Goal: Task Accomplishment & Management: Complete application form

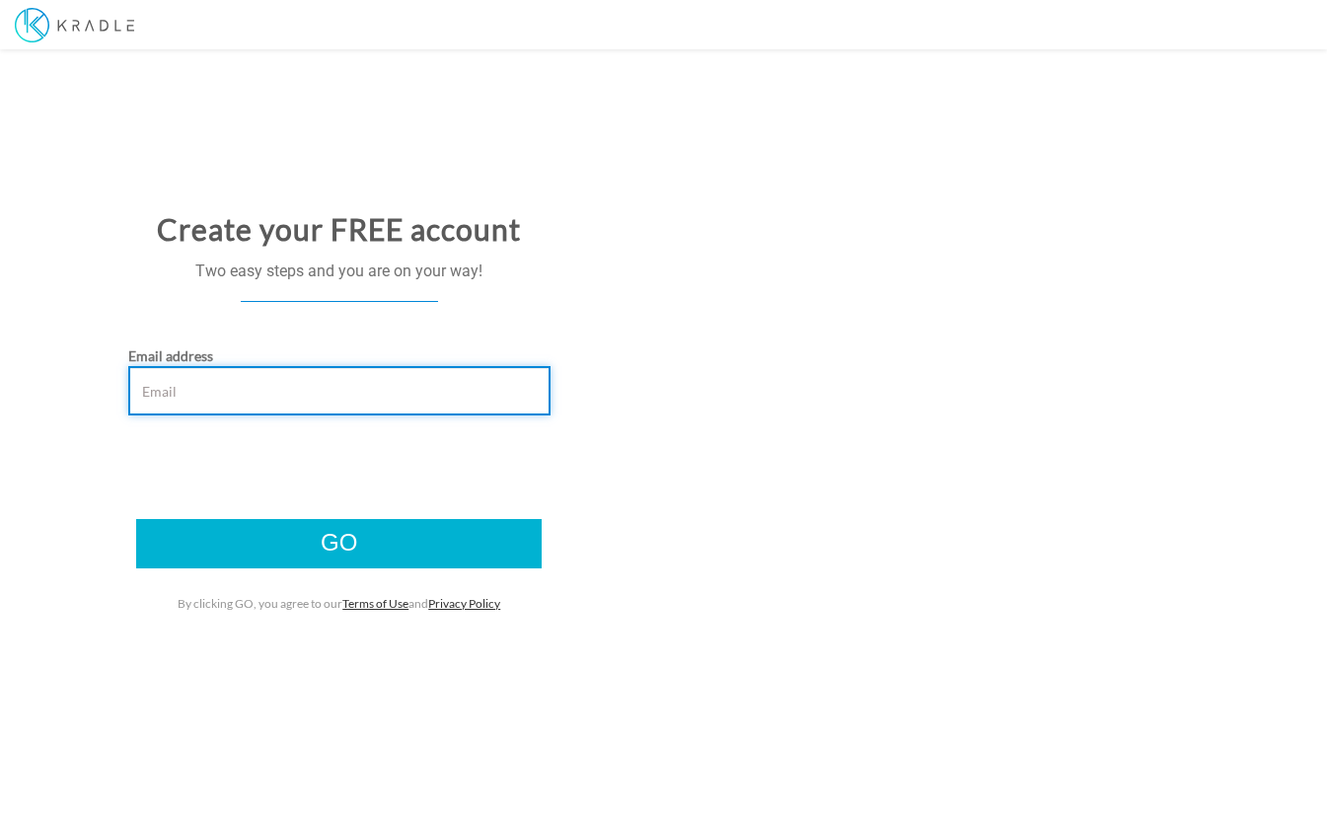
click at [251, 394] on input "Email address" at bounding box center [339, 390] width 422 height 49
type input "[EMAIL_ADDRESS][DOMAIN_NAME]"
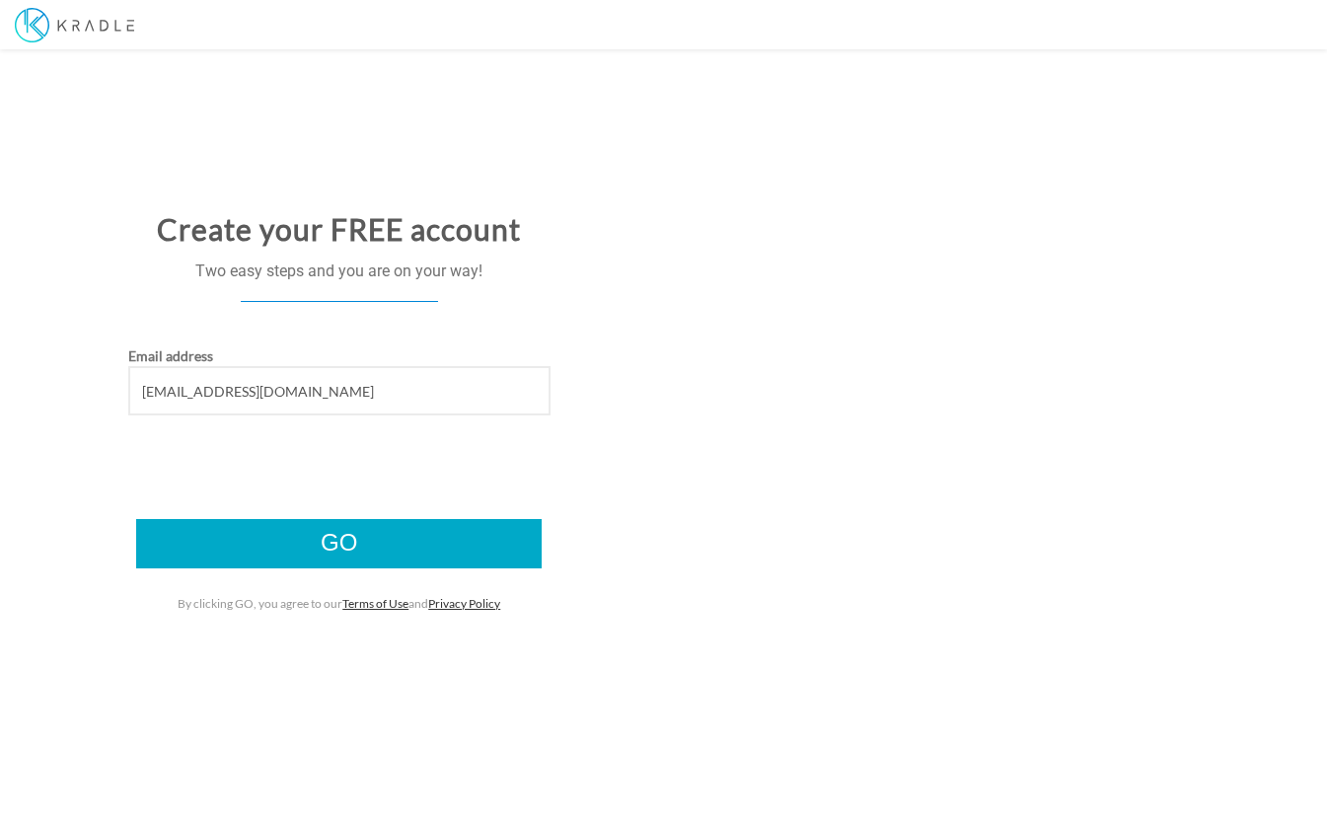
click at [337, 543] on input "Go" at bounding box center [339, 543] width 406 height 49
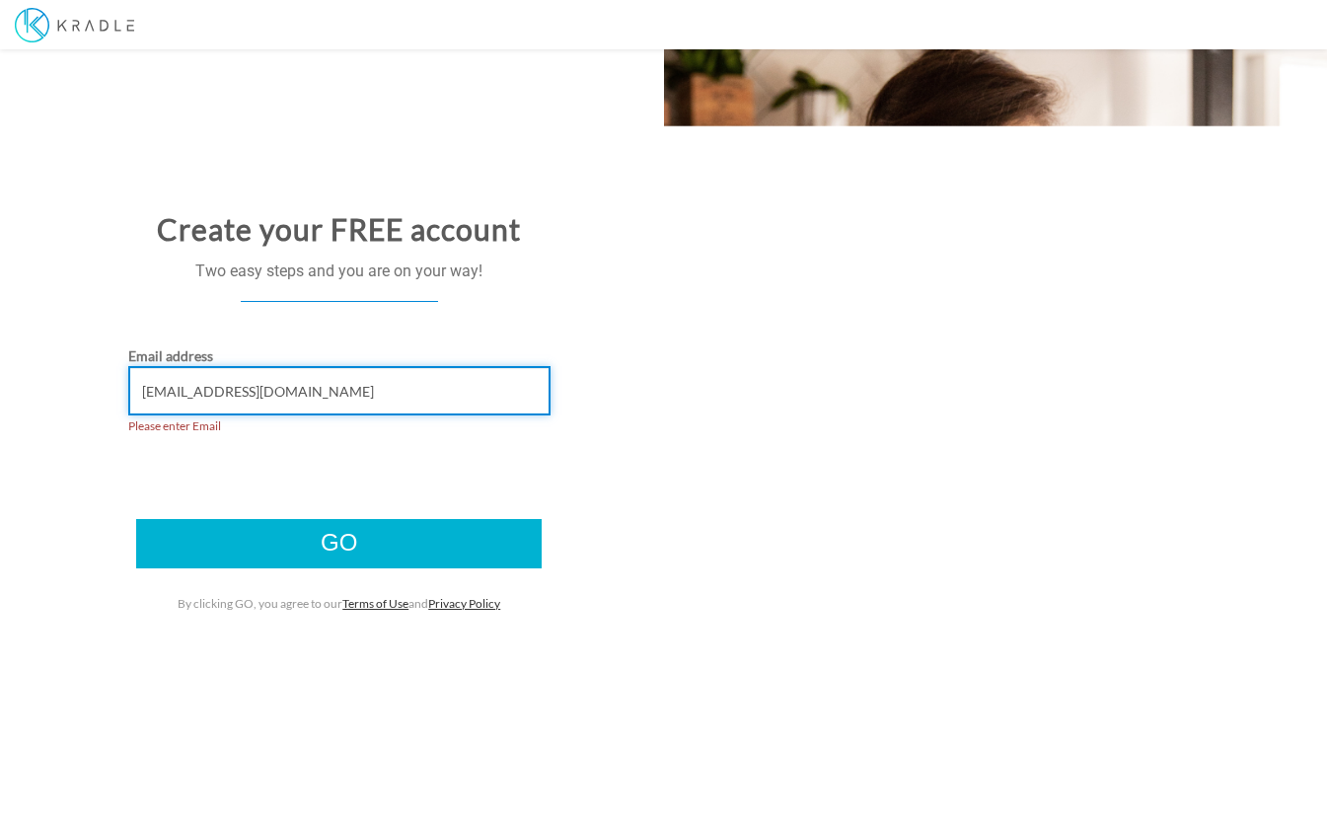
click at [211, 397] on input "[EMAIL_ADDRESS][DOMAIN_NAME]" at bounding box center [339, 390] width 422 height 49
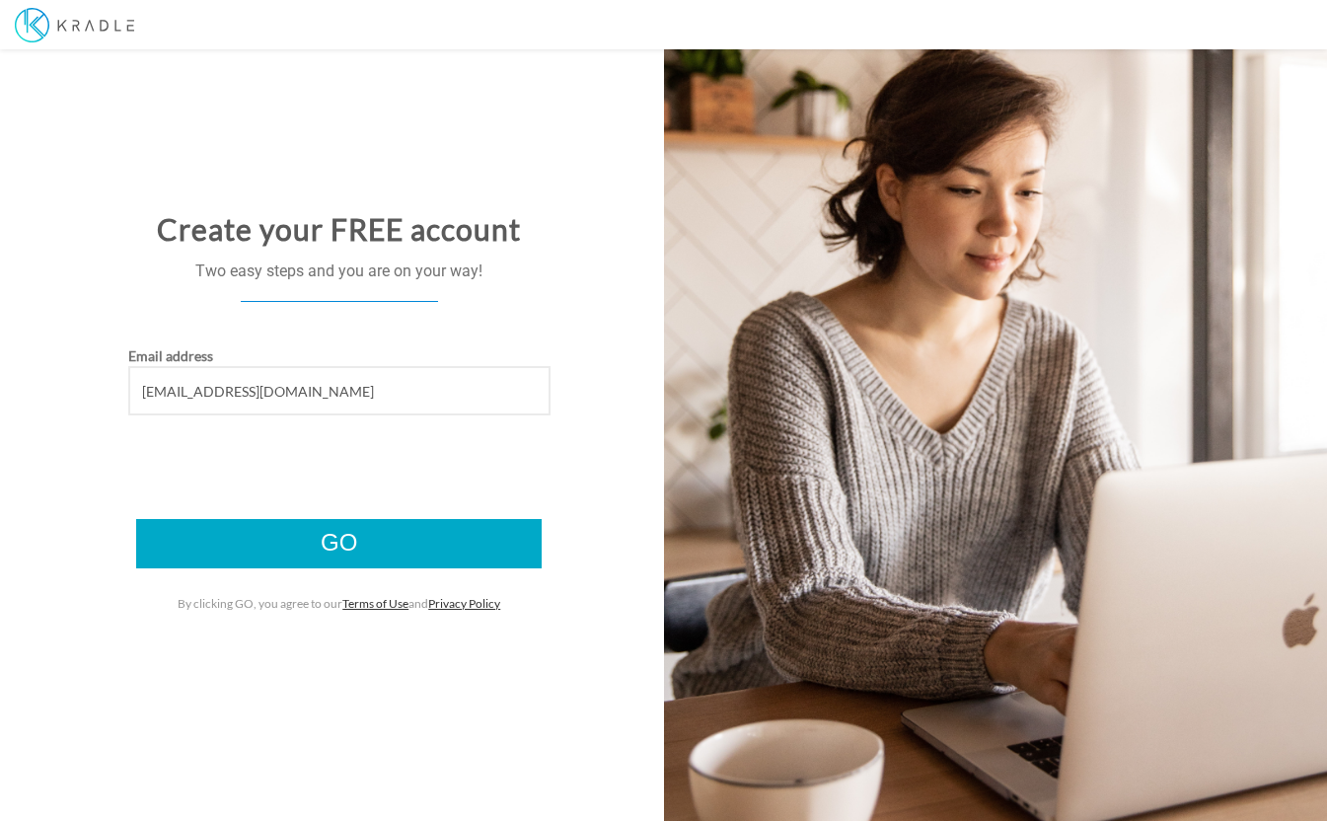
click at [261, 538] on input "Go" at bounding box center [339, 543] width 406 height 49
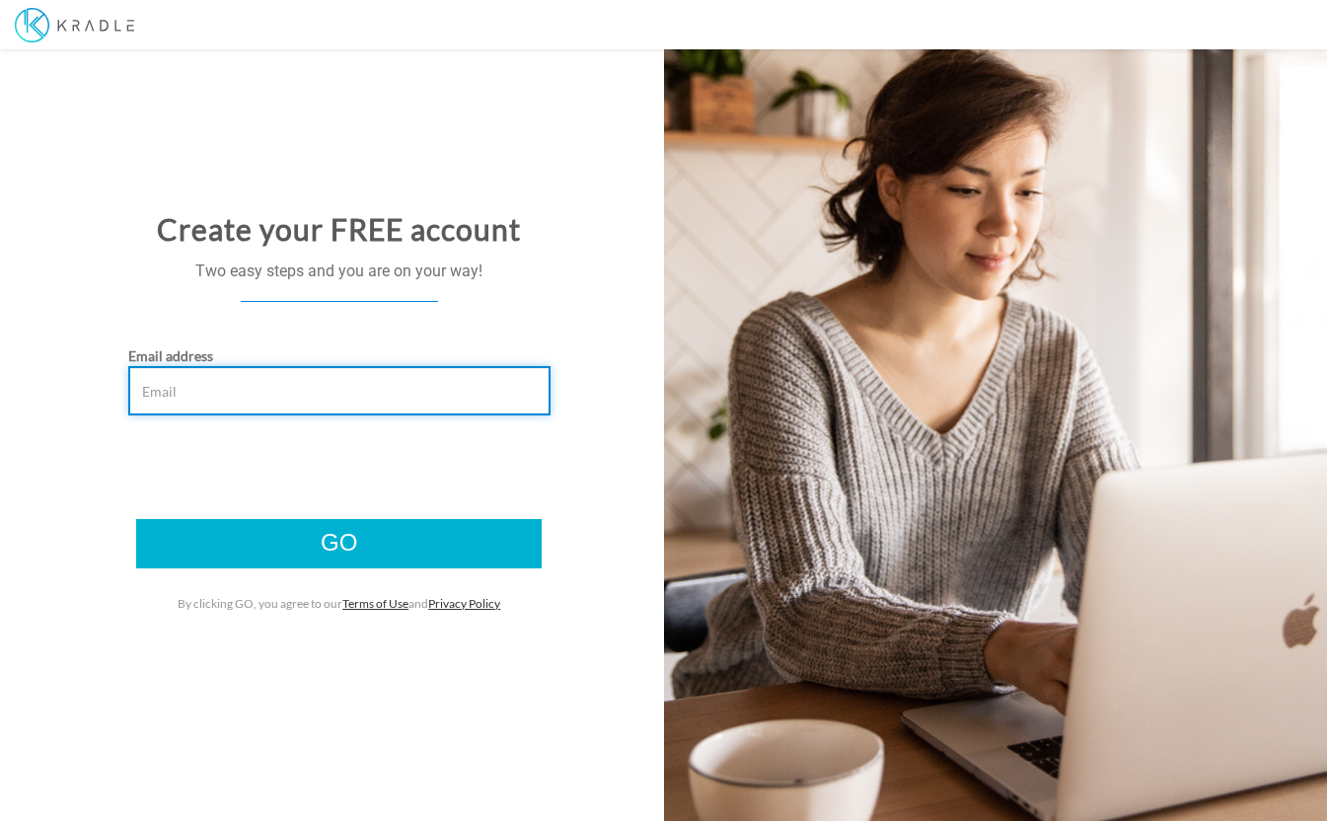
click at [326, 396] on input "Email address" at bounding box center [339, 390] width 422 height 49
type input "psadloski@gmail.com"
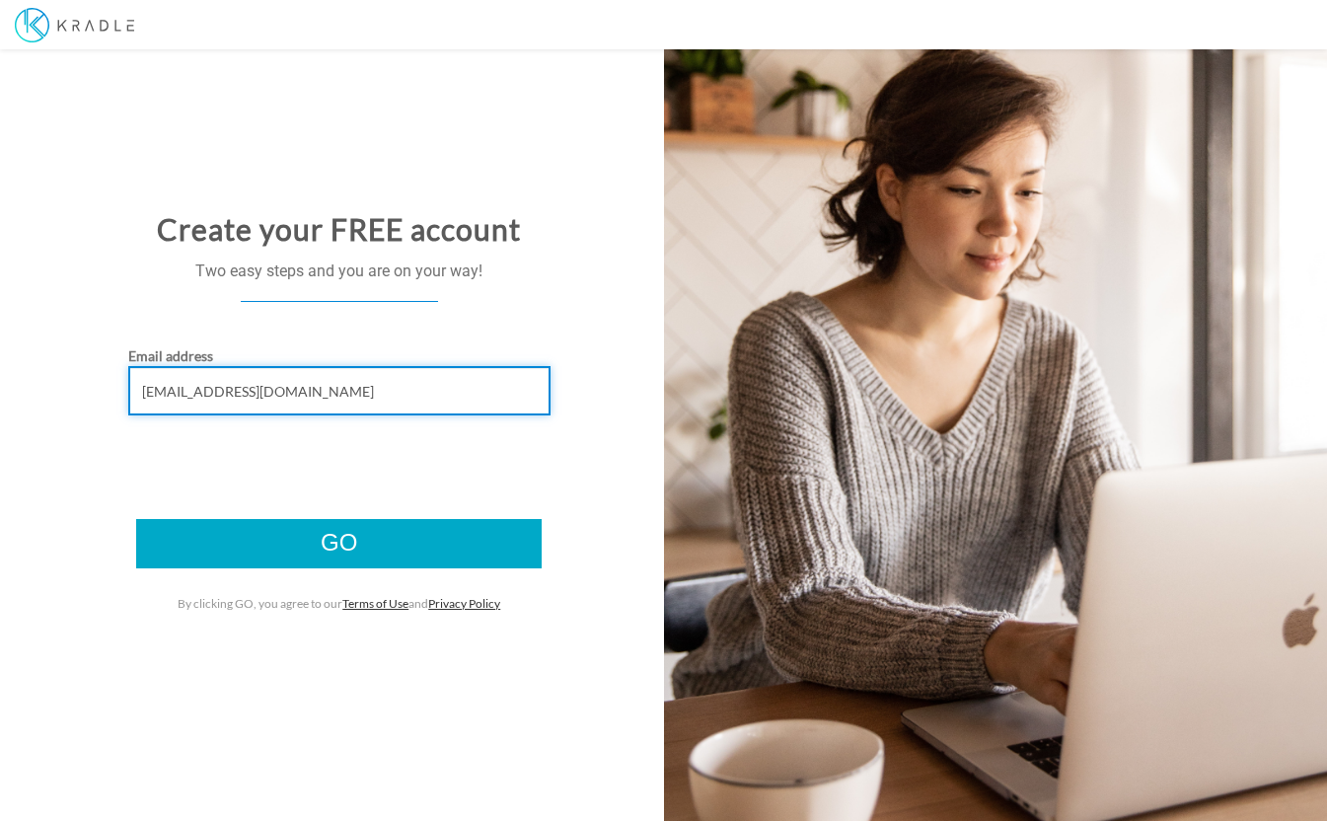
click at [338, 544] on input "Go" at bounding box center [339, 543] width 406 height 49
click at [218, 391] on input "psadloski@gmail.com" at bounding box center [339, 390] width 422 height 49
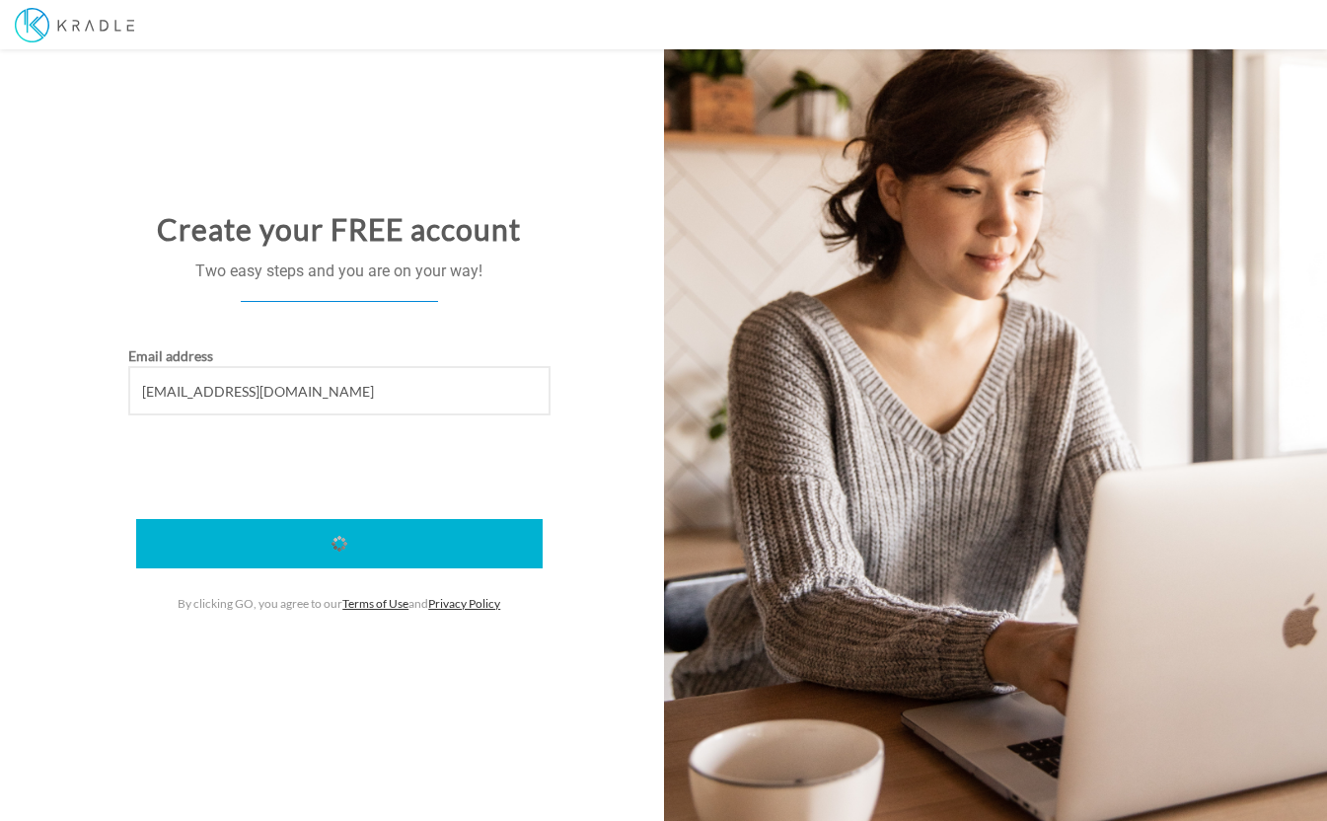
click at [318, 545] on div "Go" at bounding box center [339, 543] width 422 height 49
click at [367, 604] on link "Terms of Use" at bounding box center [375, 603] width 66 height 15
click at [345, 538] on div "Go" at bounding box center [339, 543] width 422 height 49
click at [342, 543] on div "Go" at bounding box center [339, 543] width 422 height 49
click at [288, 23] on div "Toggle navigation Sign Up" at bounding box center [663, 24] width 1327 height 49
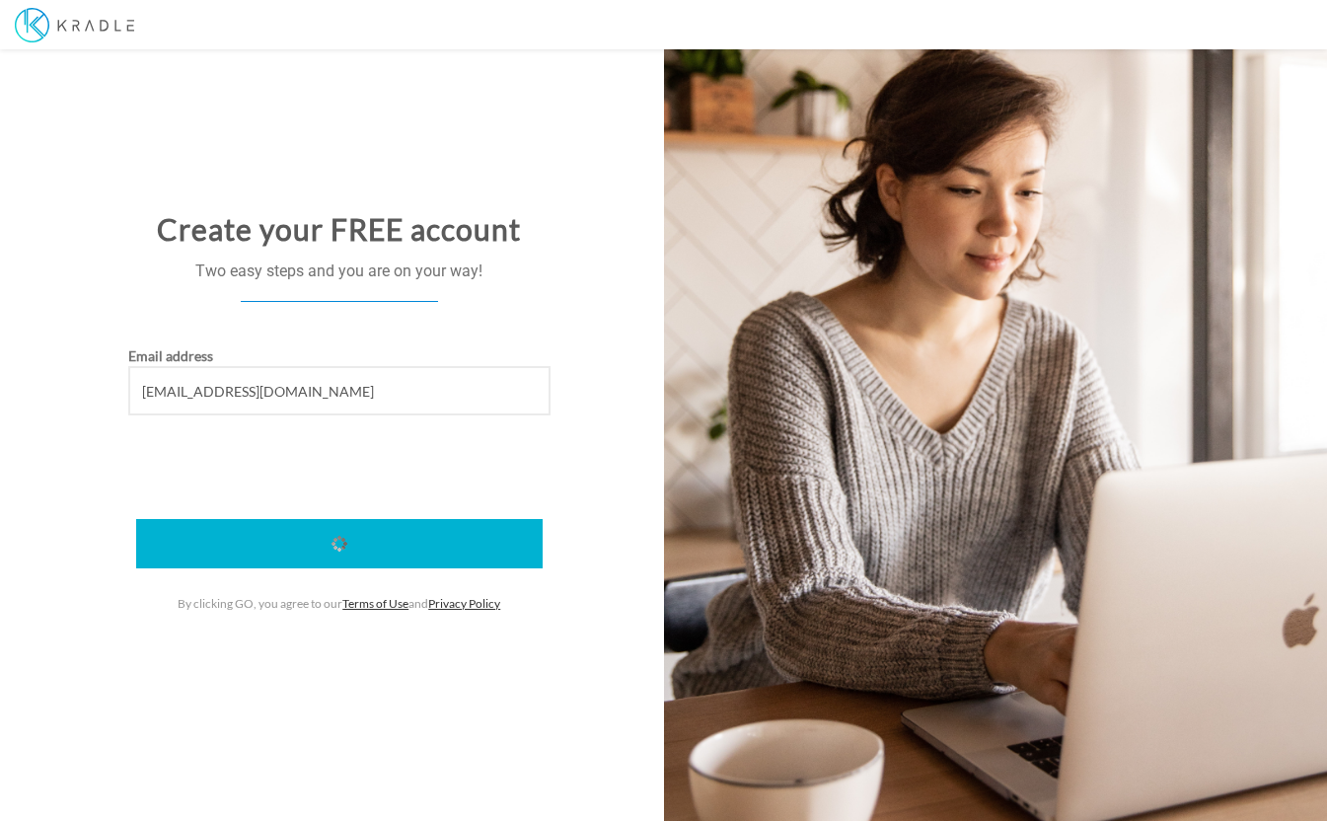
click at [293, 139] on div at bounding box center [663, 410] width 1327 height 821
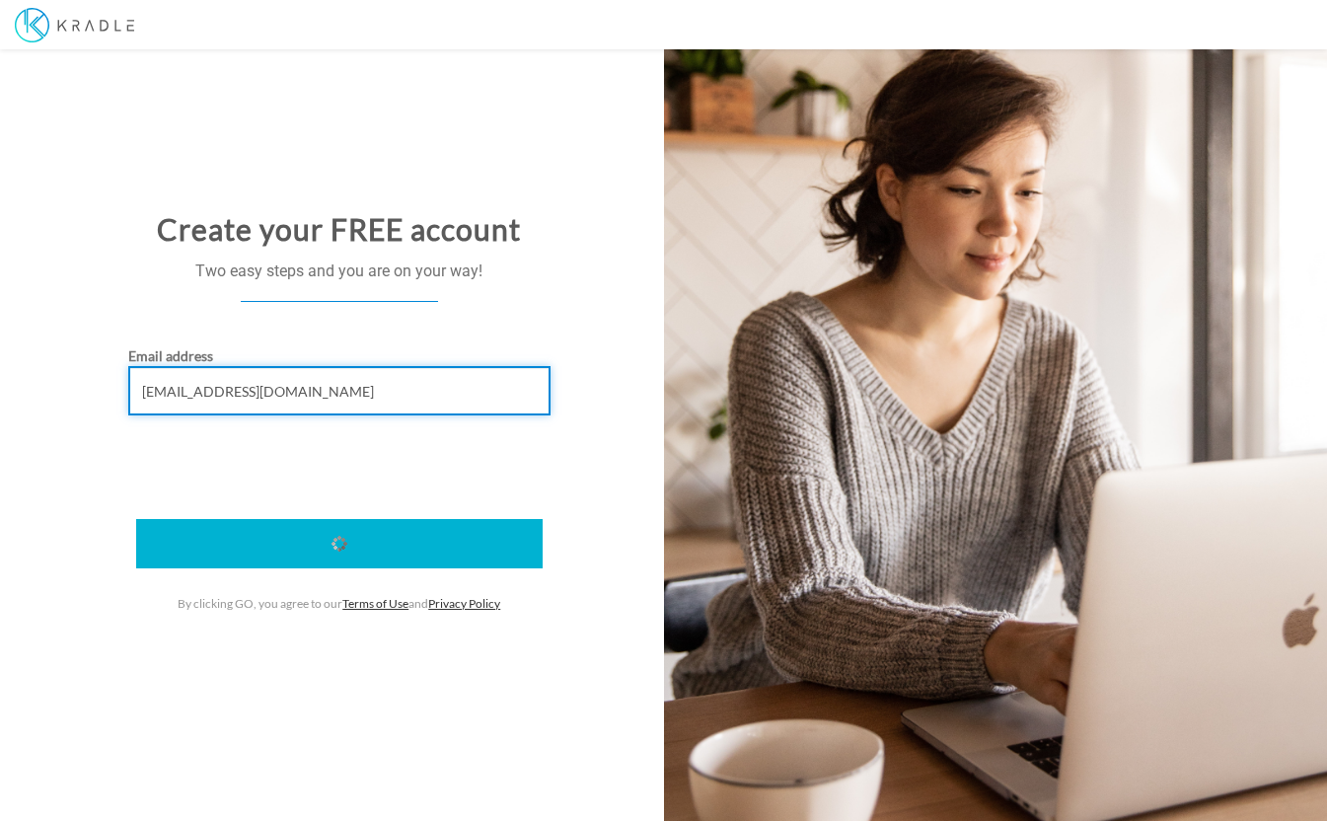
click at [295, 397] on input "psadloski@gmail.com" at bounding box center [339, 390] width 422 height 49
click at [338, 544] on input "Go" at bounding box center [339, 543] width 406 height 49
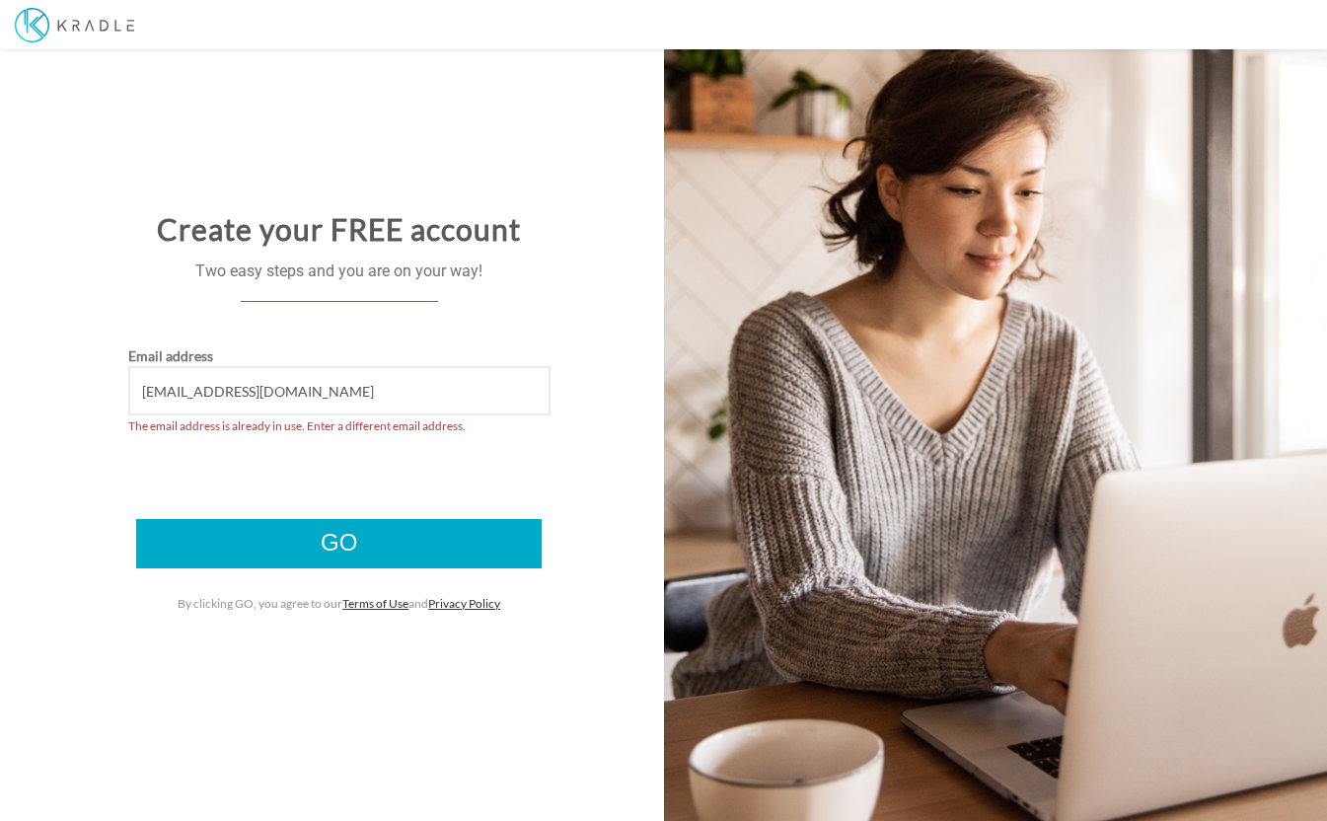
click at [271, 551] on input "Go" at bounding box center [339, 543] width 406 height 49
click at [284, 540] on input "Go" at bounding box center [339, 543] width 406 height 49
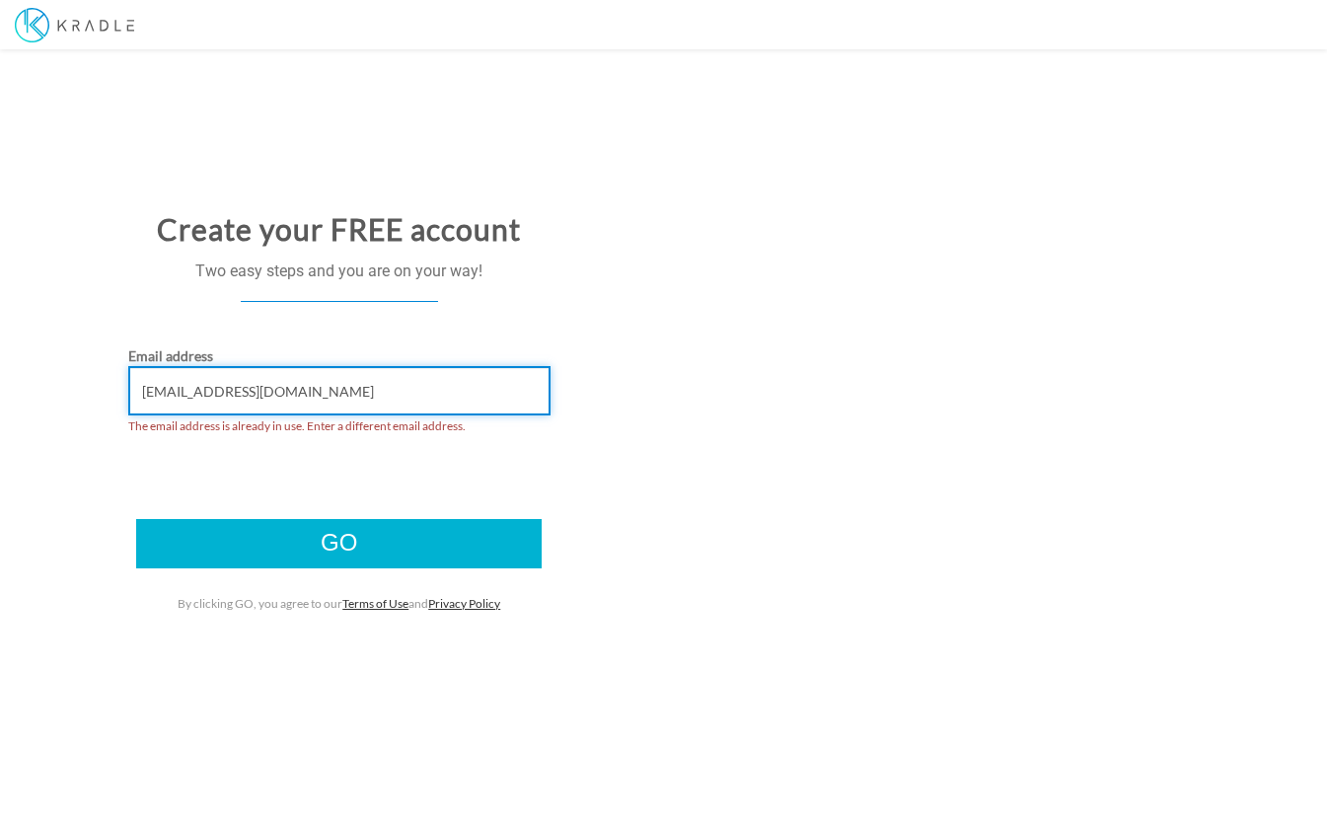
click at [284, 392] on input "psadloski@gmail.com" at bounding box center [339, 390] width 422 height 49
type input "p"
type input "nancsadl@yahoo.com"
click at [338, 544] on input "Go" at bounding box center [339, 543] width 406 height 49
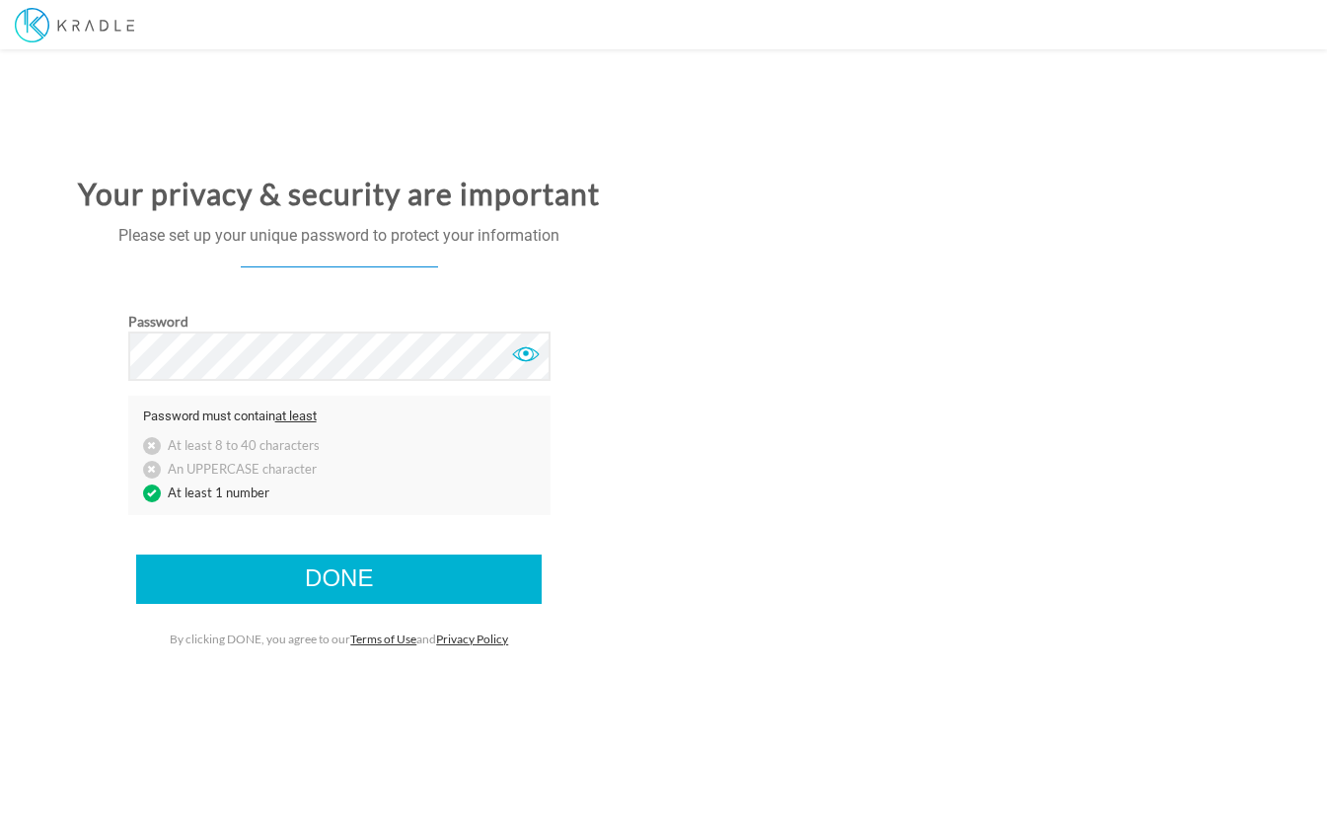
click at [522, 353] on div at bounding box center [526, 354] width 30 height 30
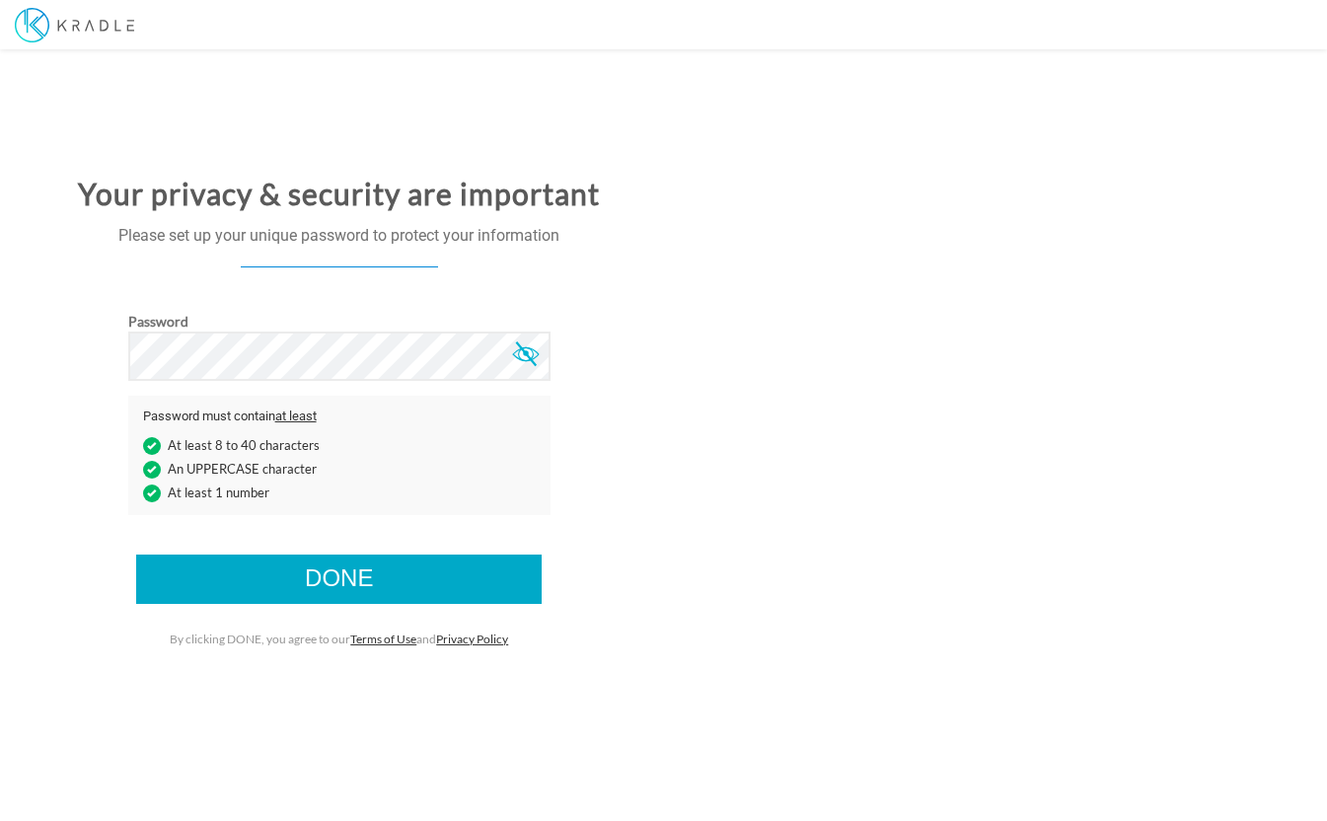
click at [365, 588] on input "Done" at bounding box center [339, 579] width 406 height 49
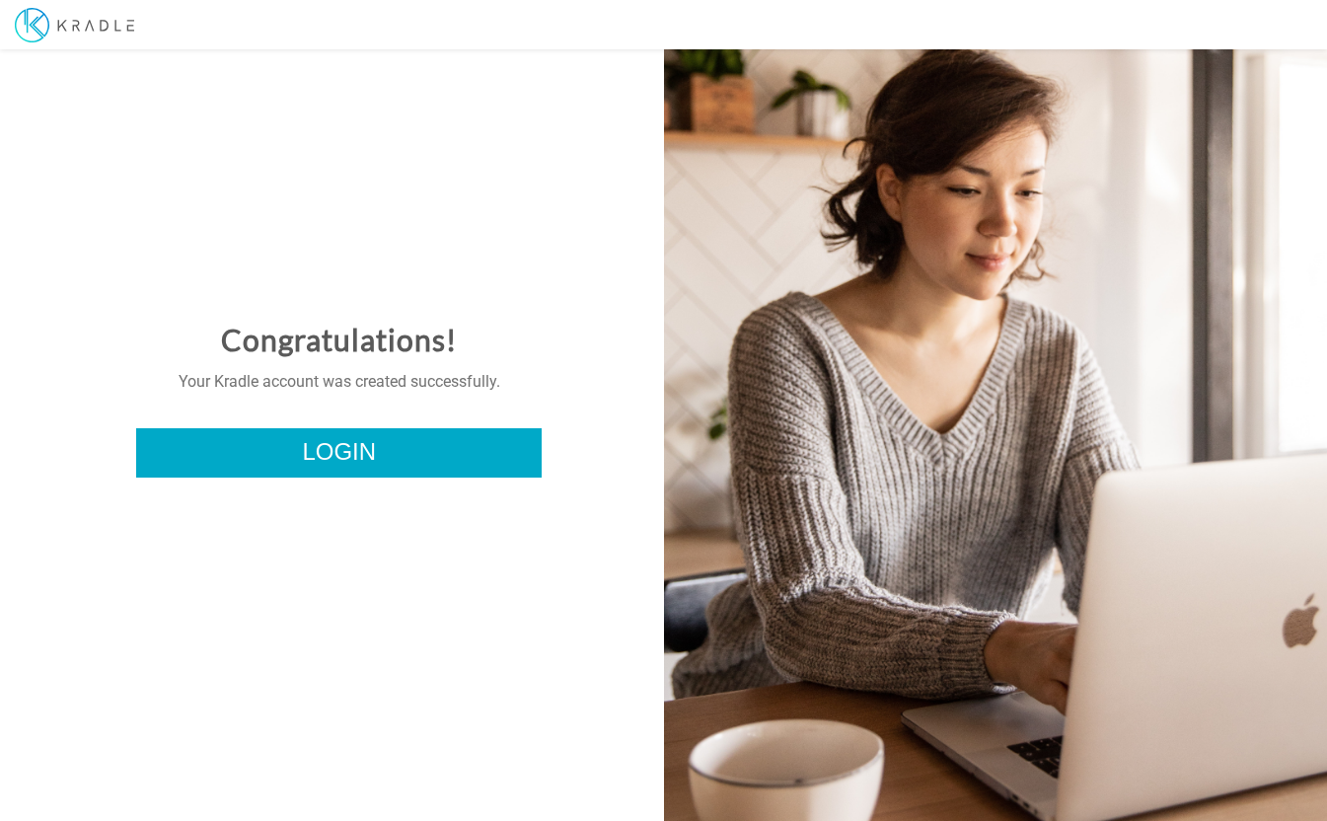
click at [332, 454] on link "Login" at bounding box center [339, 452] width 406 height 49
